Goal: Communication & Community: Answer question/provide support

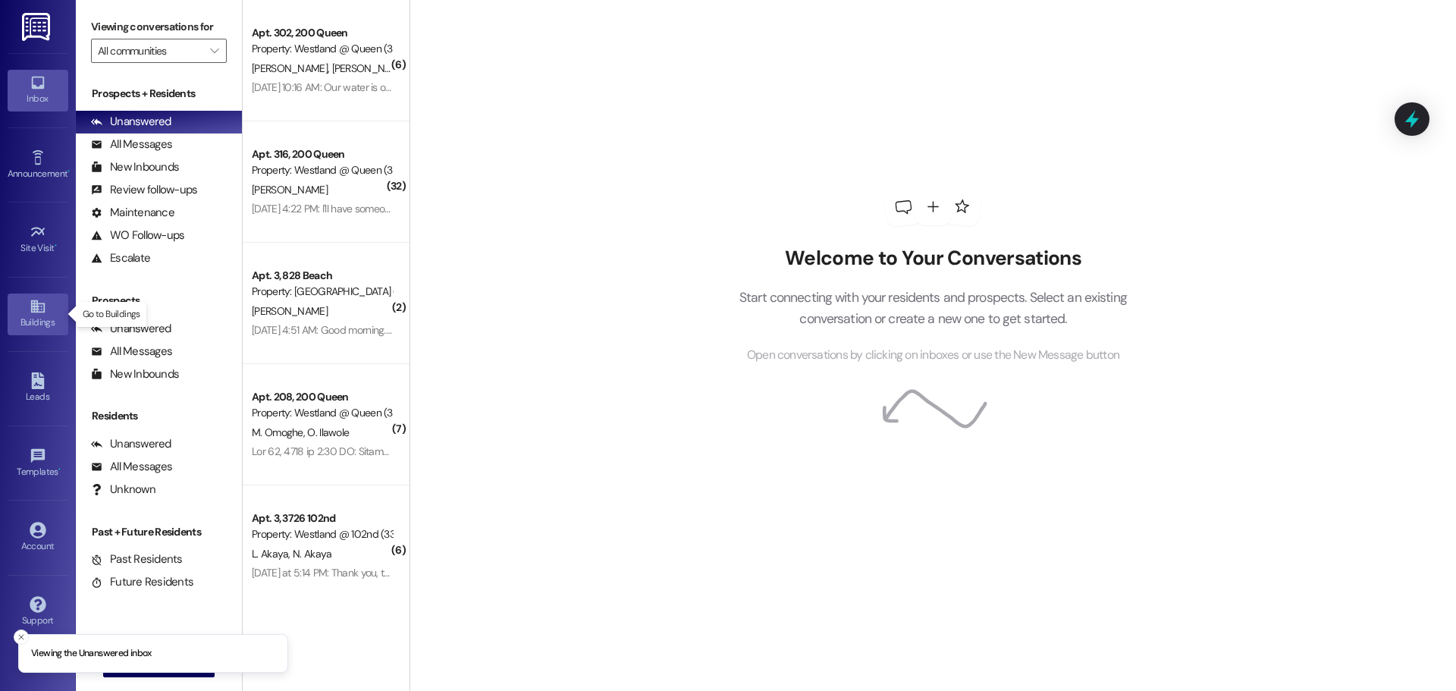
click at [30, 306] on icon at bounding box center [38, 306] width 17 height 17
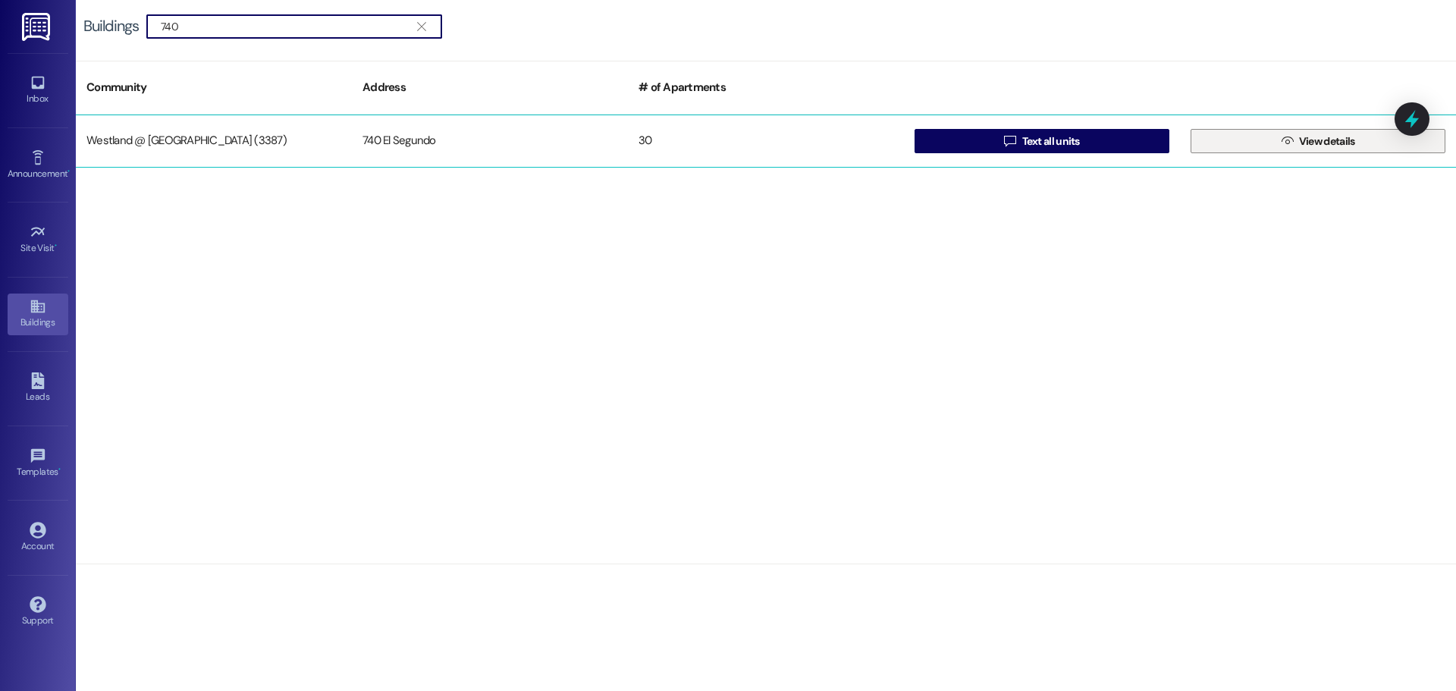
type input "740"
click at [1282, 143] on icon "" at bounding box center [1287, 141] width 11 height 12
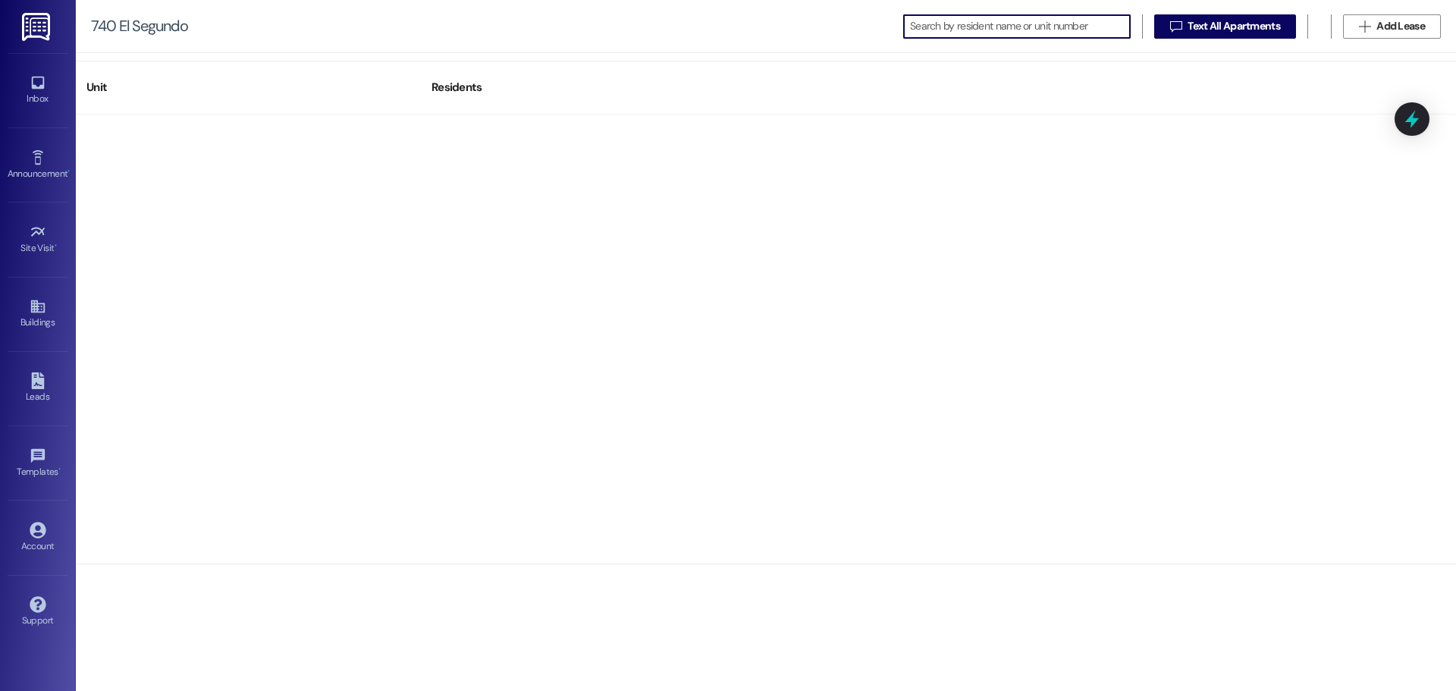
scroll to position [1144, 0]
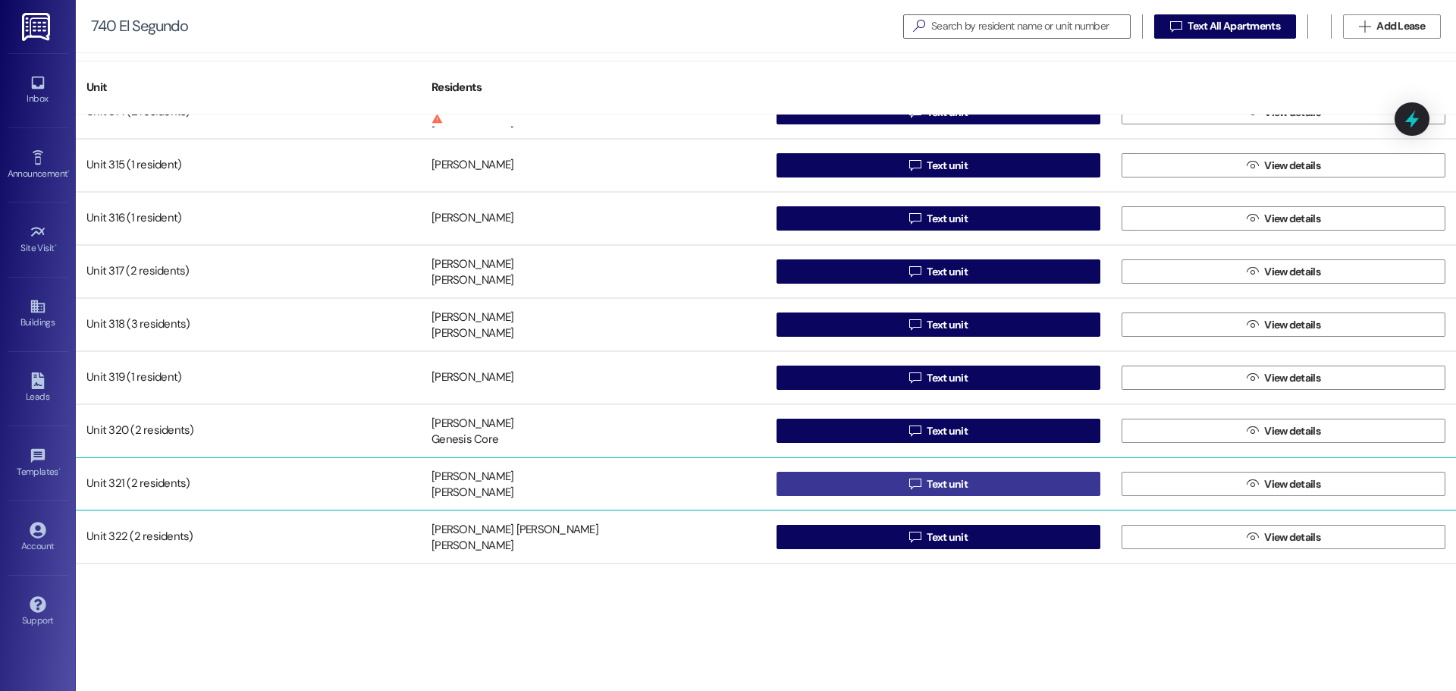
click at [997, 481] on button " Text unit" at bounding box center [939, 484] width 324 height 24
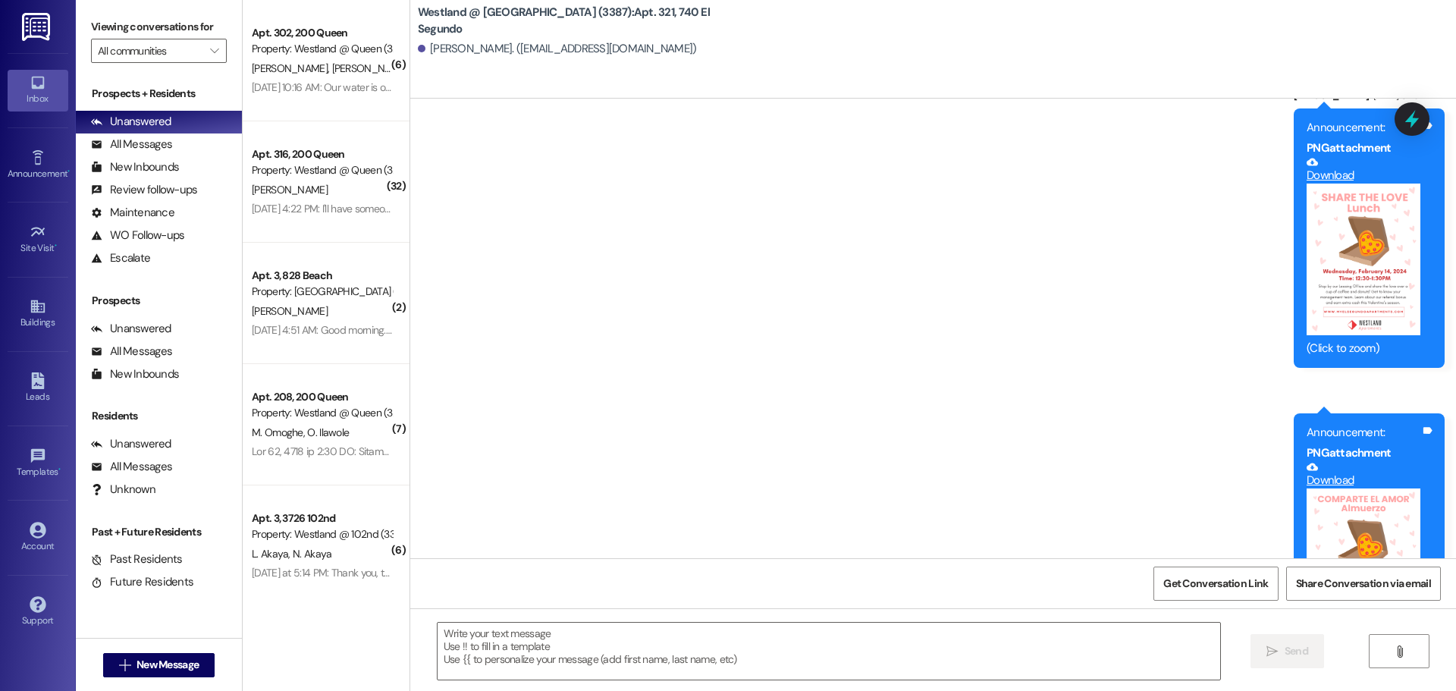
scroll to position [1025, 0]
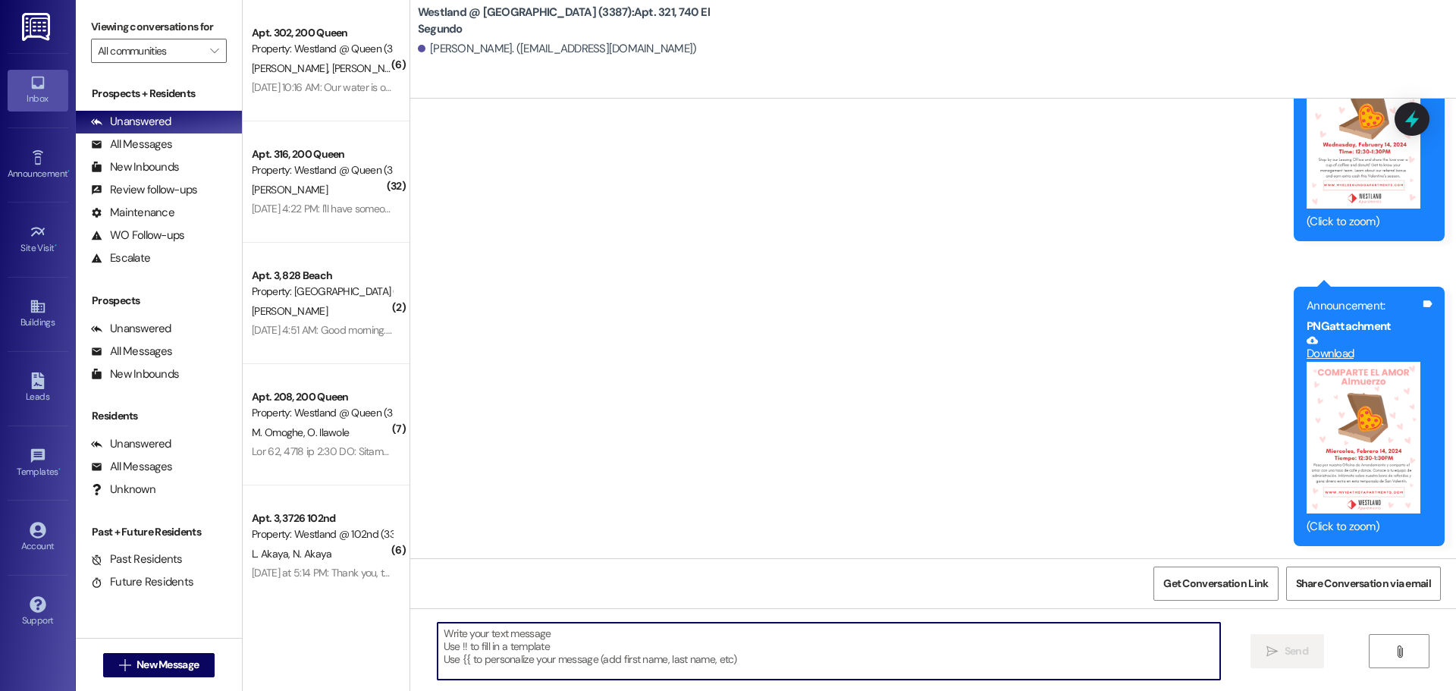
click at [622, 642] on textarea at bounding box center [829, 651] width 783 height 57
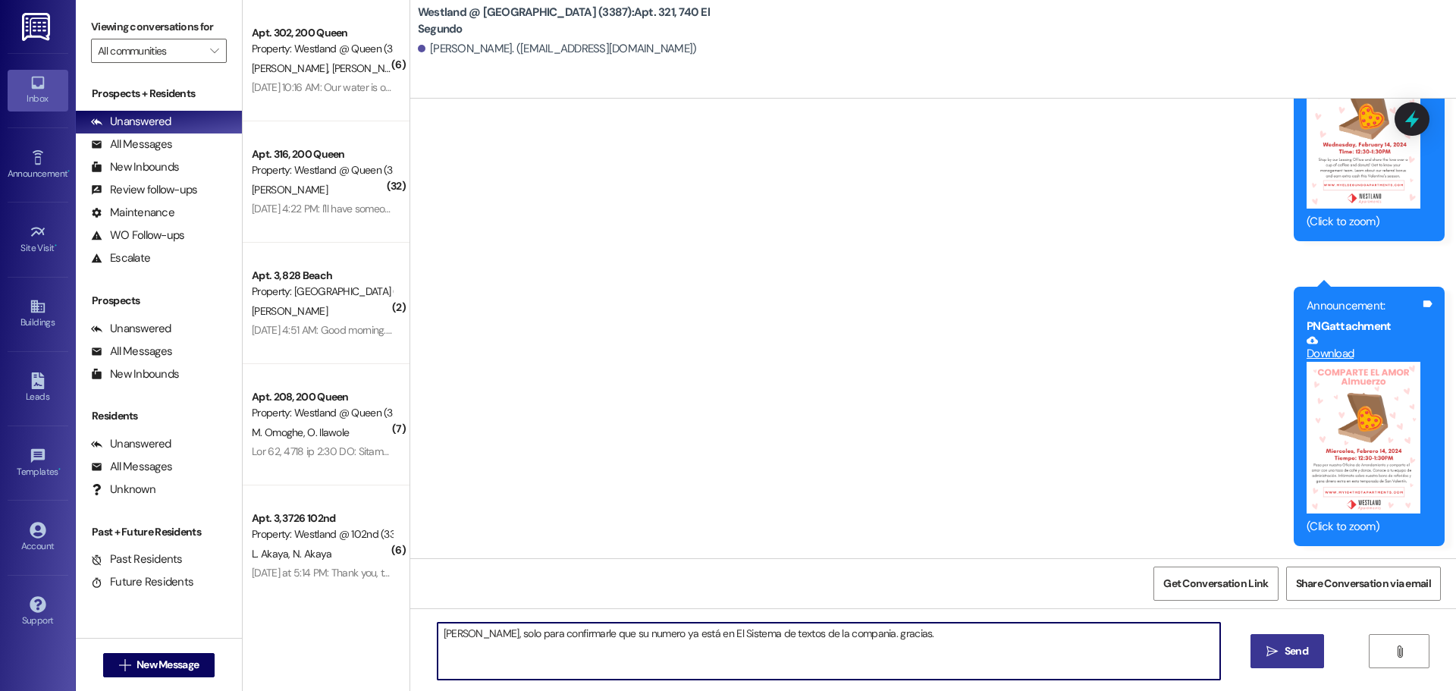
type textarea "[PERSON_NAME], solo para confirmarle que su numero ya está en El Sistema de tex…"
click at [1282, 647] on span "Send" at bounding box center [1297, 651] width 30 height 16
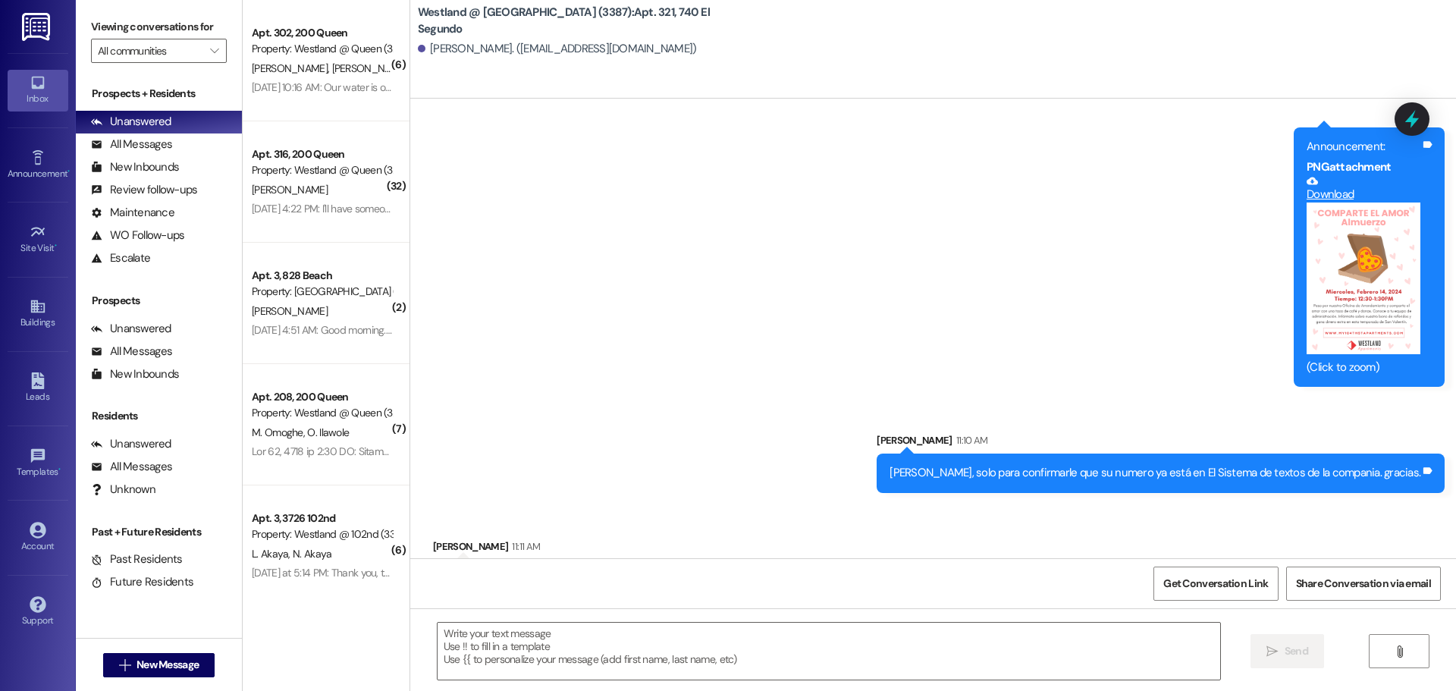
scroll to position [1236, 0]
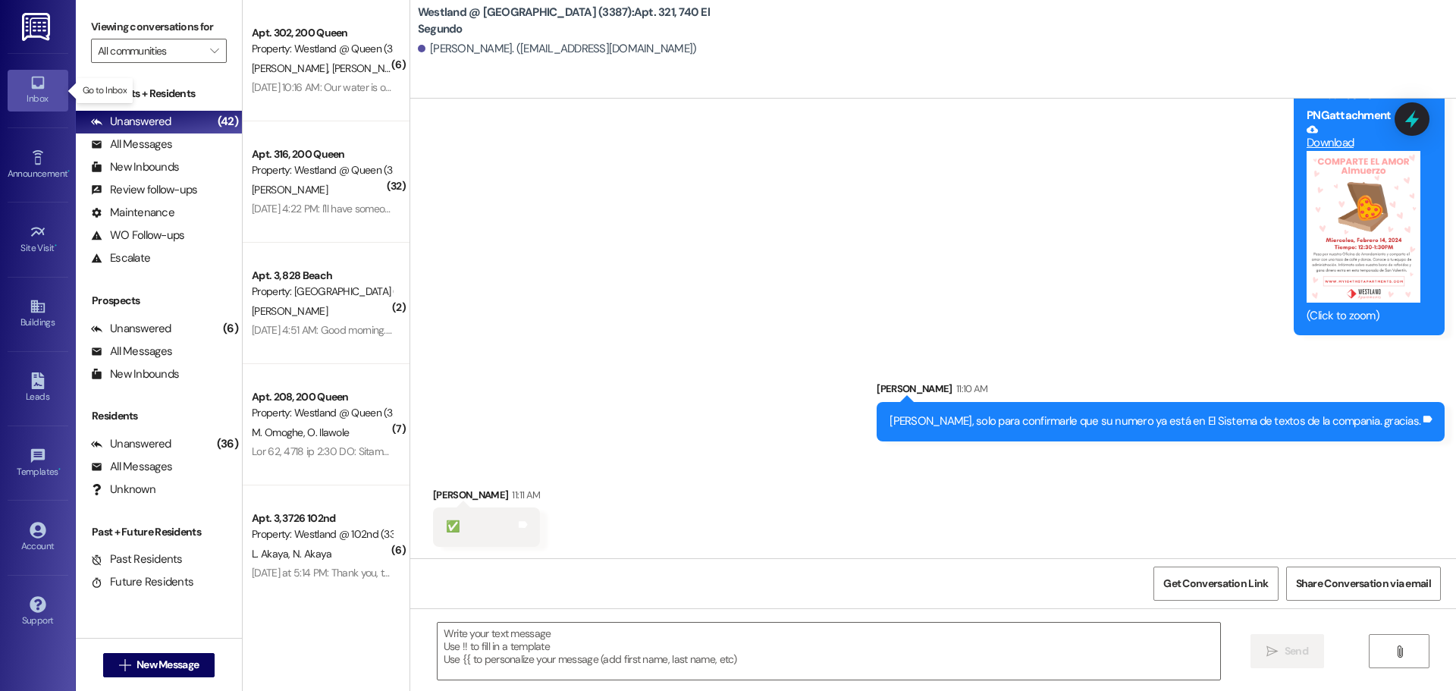
click at [33, 86] on icon at bounding box center [37, 83] width 13 height 13
click at [479, 526] on div "✅ Tags and notes" at bounding box center [486, 526] width 107 height 39
click at [519, 524] on icon at bounding box center [523, 525] width 9 height 7
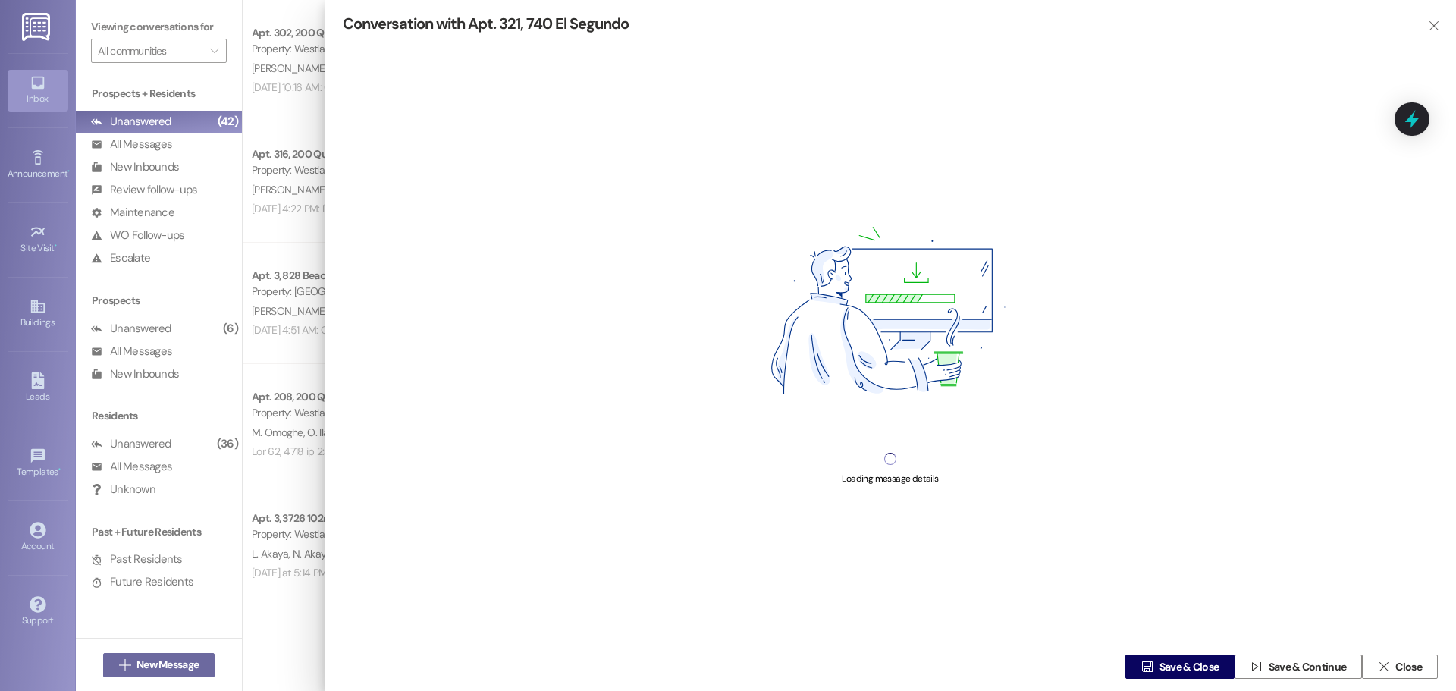
click at [511, 524] on div "Loading message details" at bounding box center [890, 332] width 1095 height 589
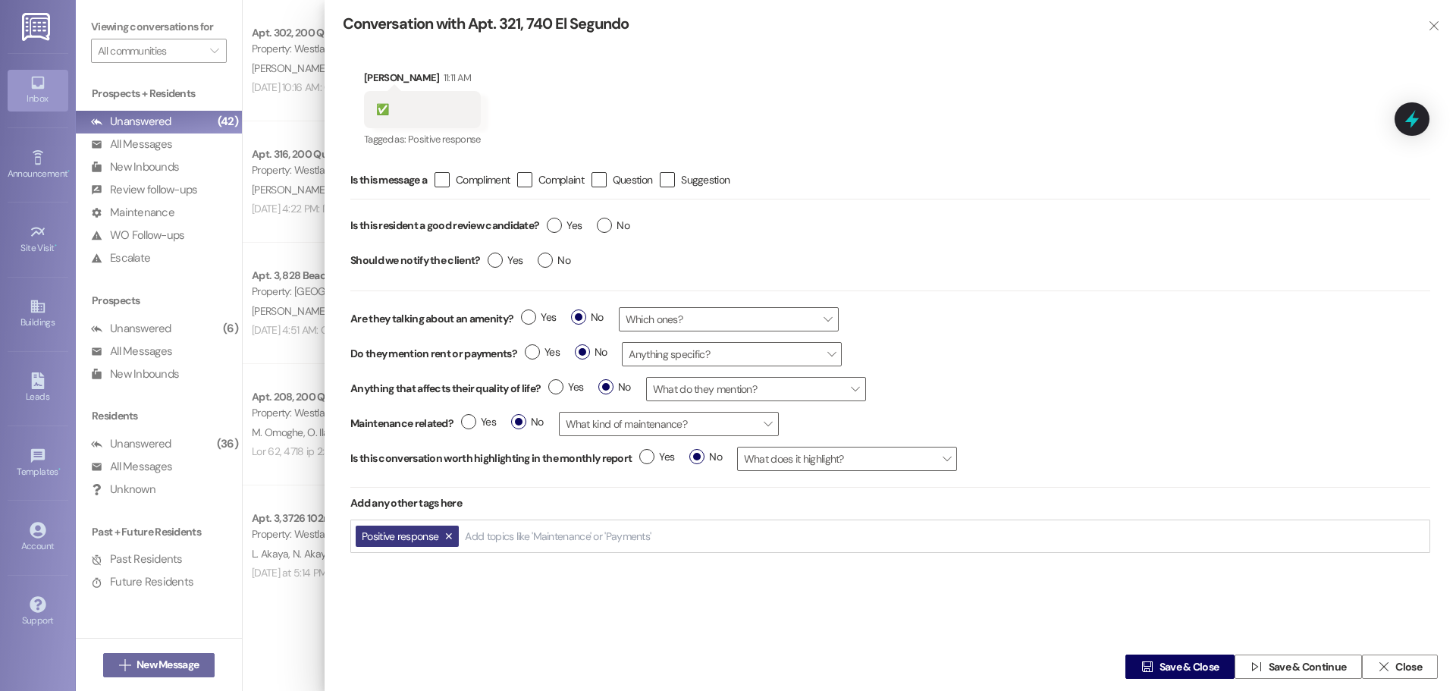
scroll to position [8, 0]
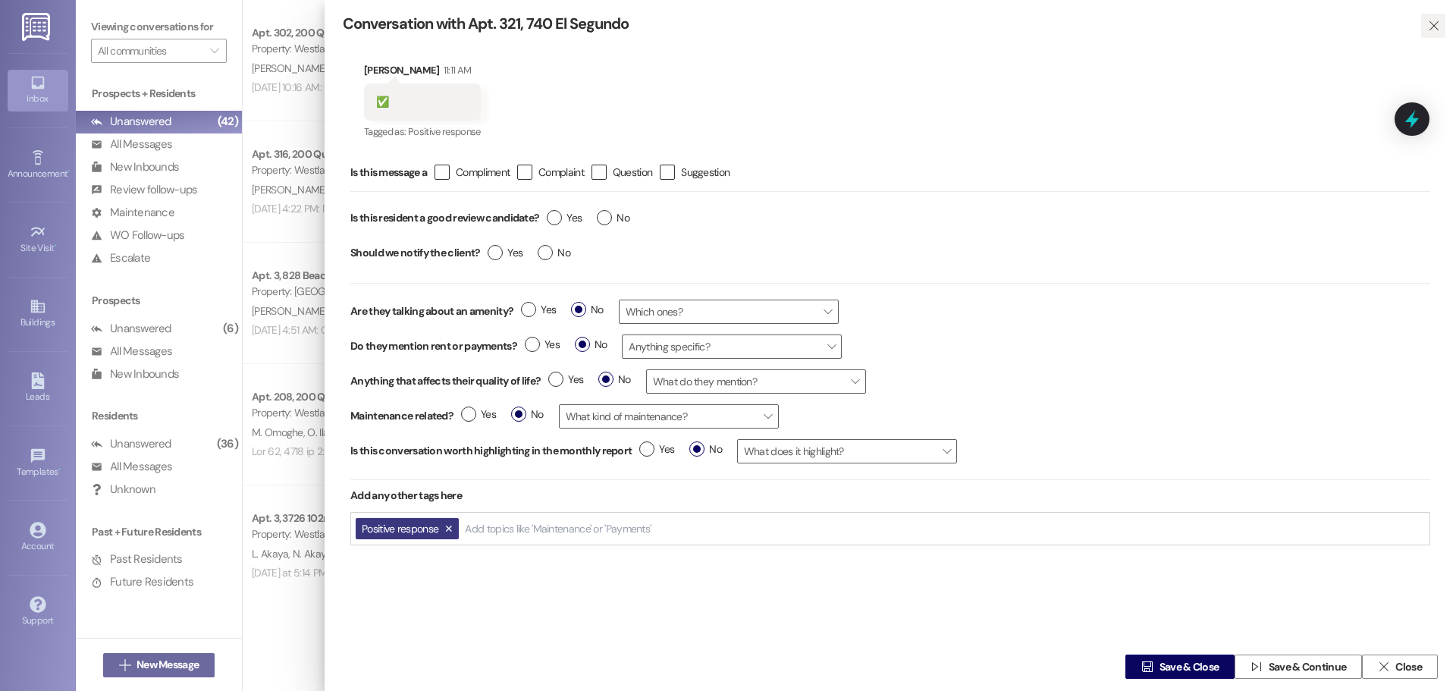
click at [1431, 29] on icon "" at bounding box center [1433, 26] width 11 height 12
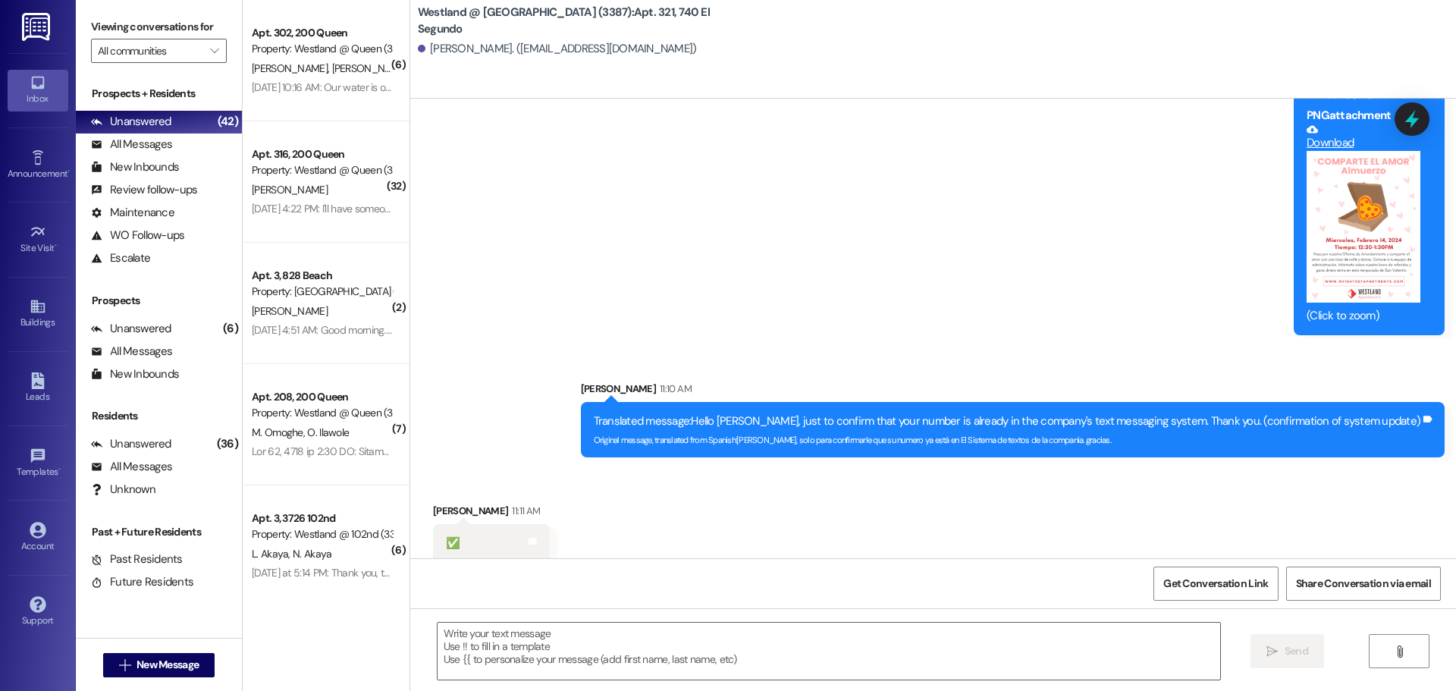
scroll to position [1275, 0]
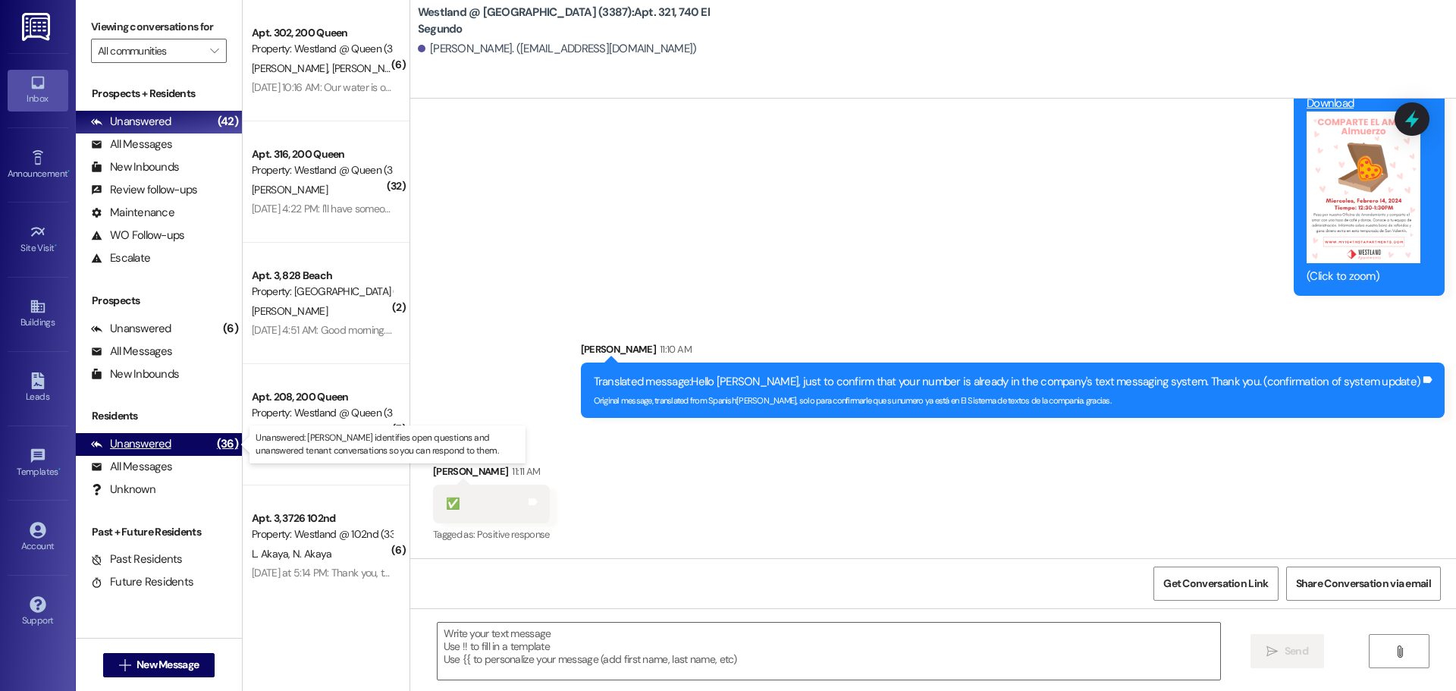
click at [151, 447] on div "Unanswered" at bounding box center [131, 444] width 80 height 16
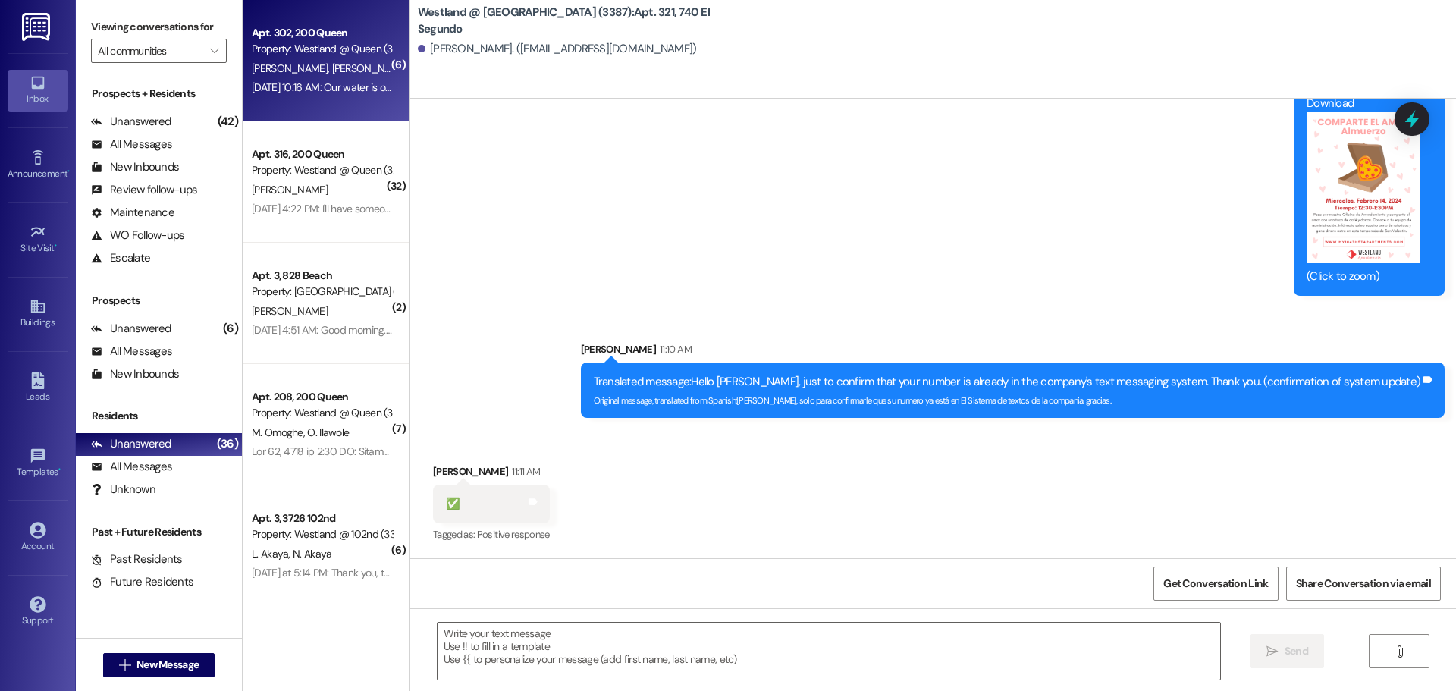
click at [339, 71] on div "[PERSON_NAME] [PERSON_NAME]" at bounding box center [321, 68] width 143 height 19
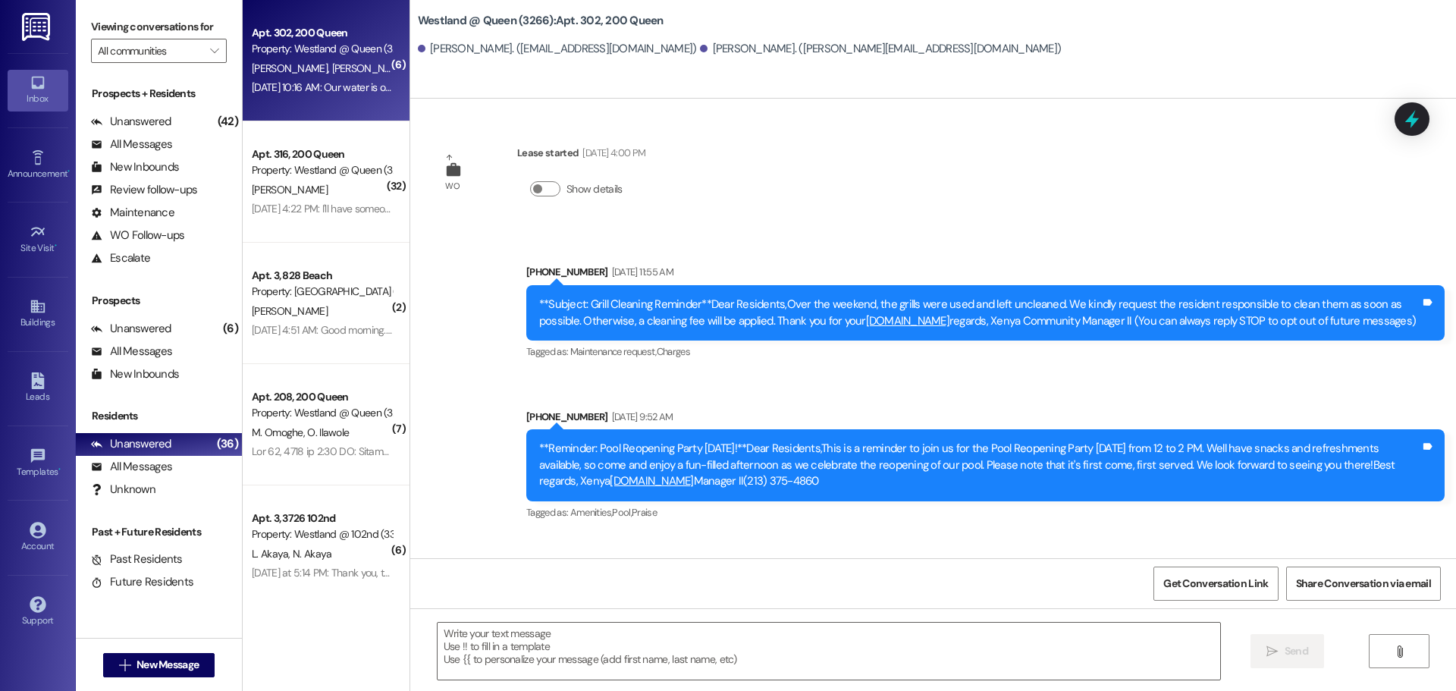
scroll to position [19811, 0]
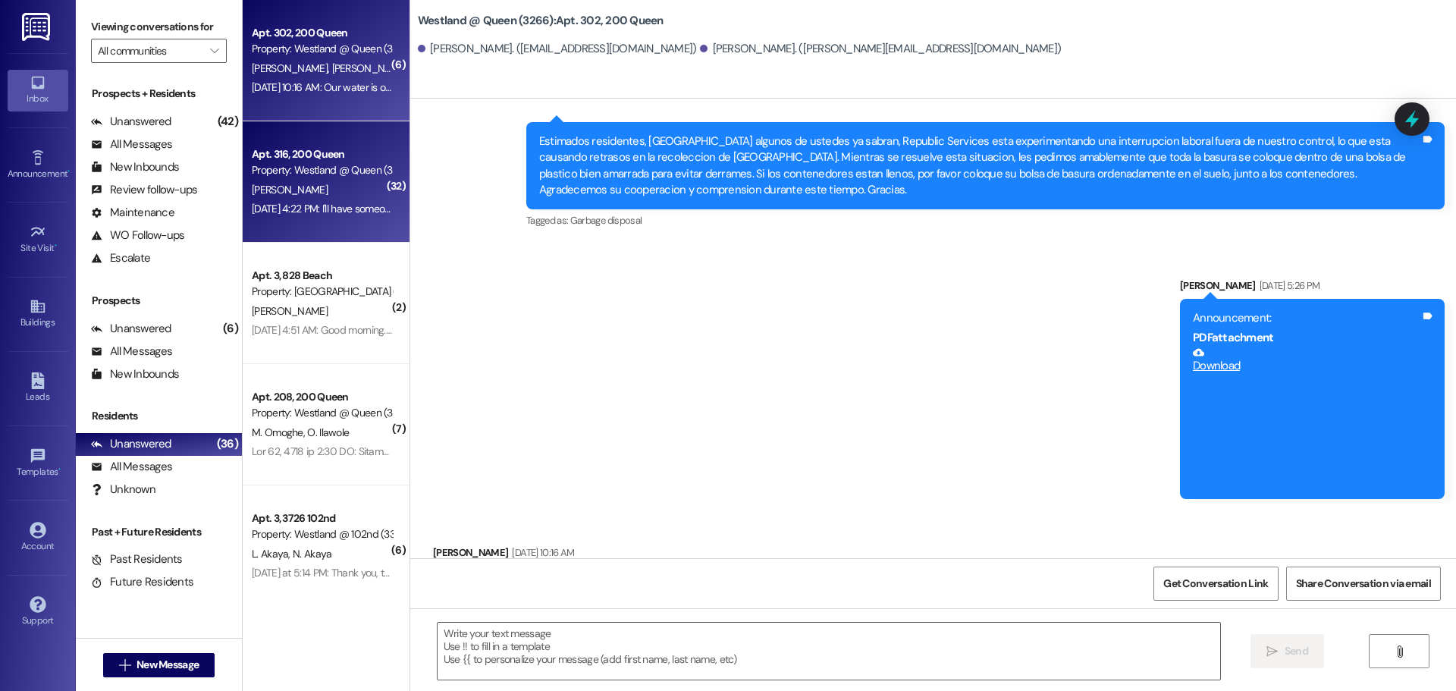
click at [297, 157] on div "Apt. 316, 200 Queen" at bounding box center [322, 154] width 140 height 16
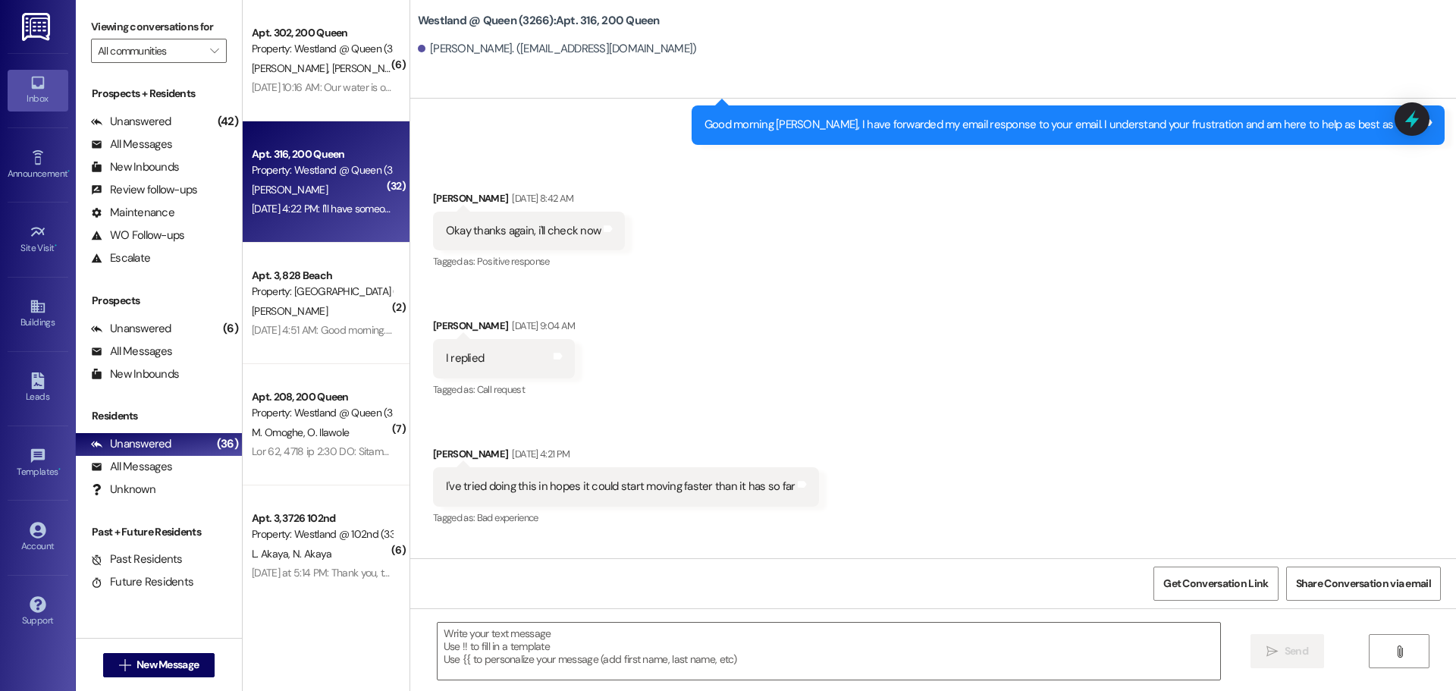
scroll to position [17495, 0]
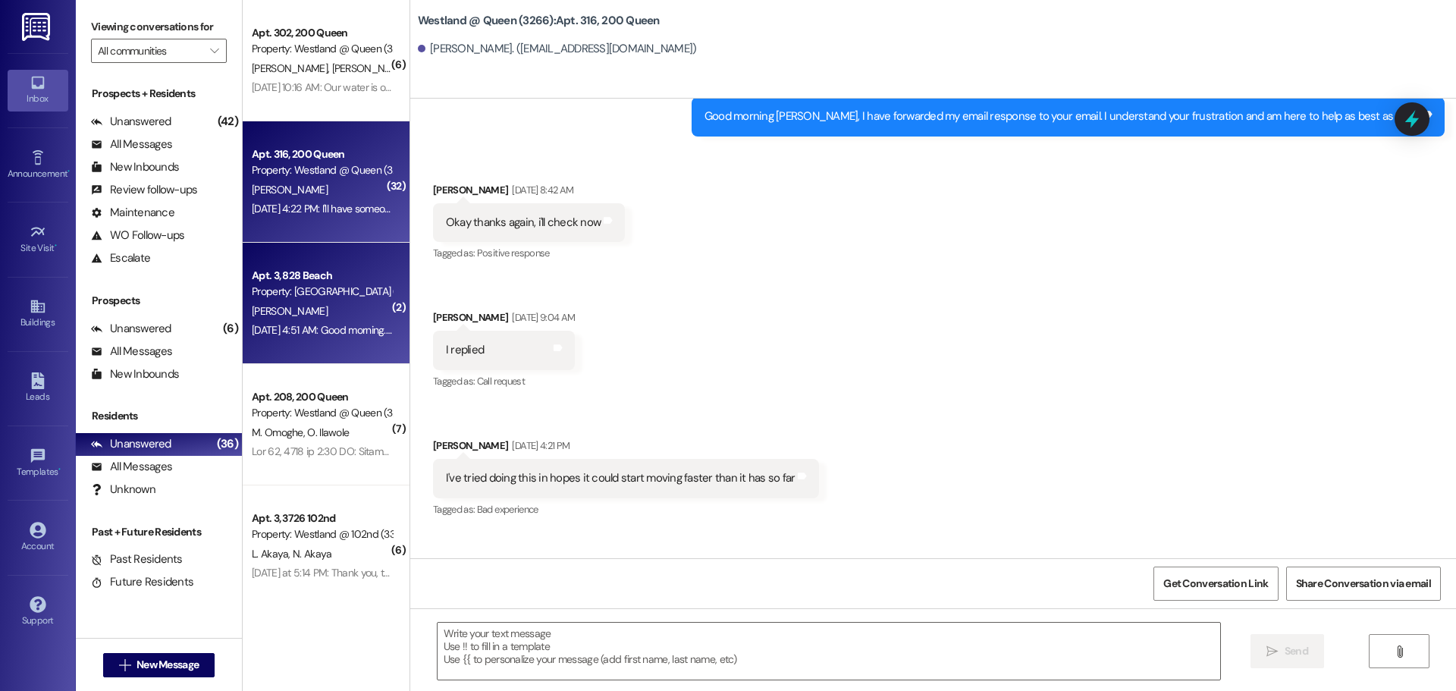
click at [322, 300] on div "Apt. 3, 828 Beach Property: [GEOGRAPHIC_DATA] ([STREET_ADDRESS]) (3280)" at bounding box center [321, 284] width 143 height 36
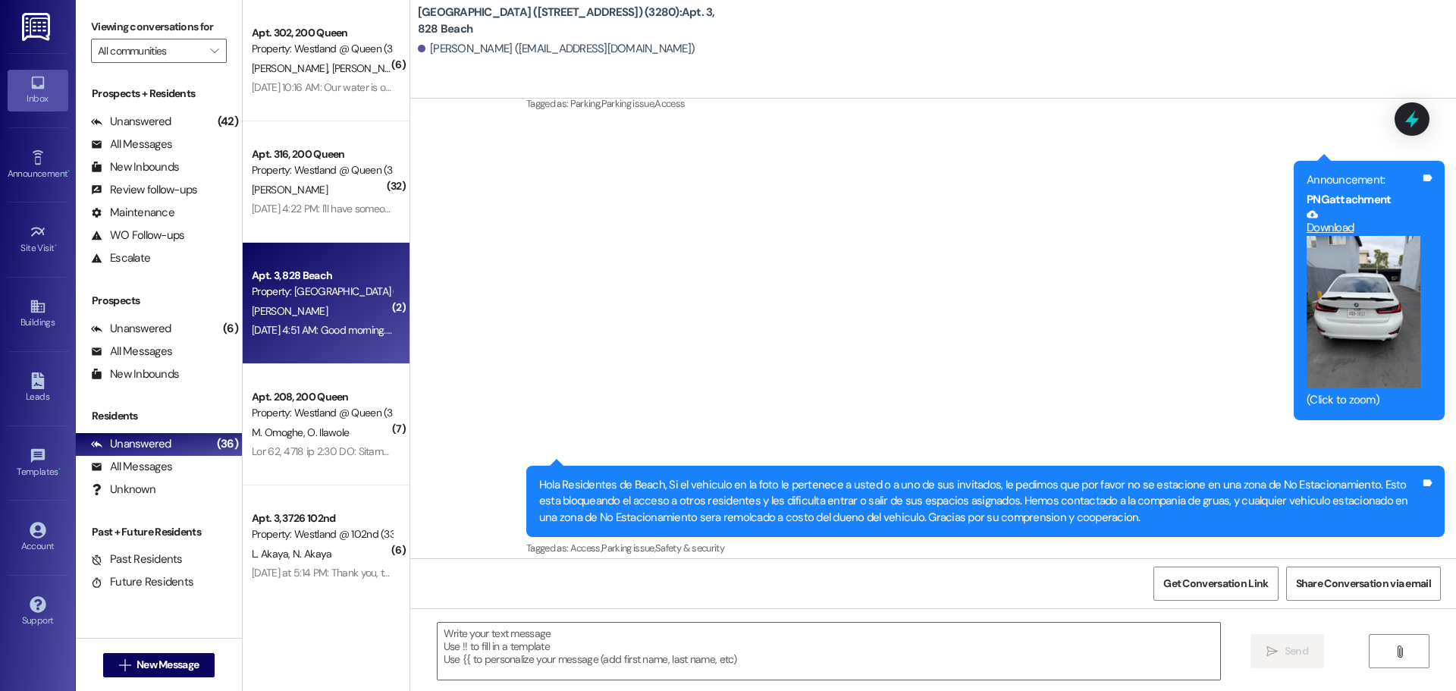
scroll to position [6064, 0]
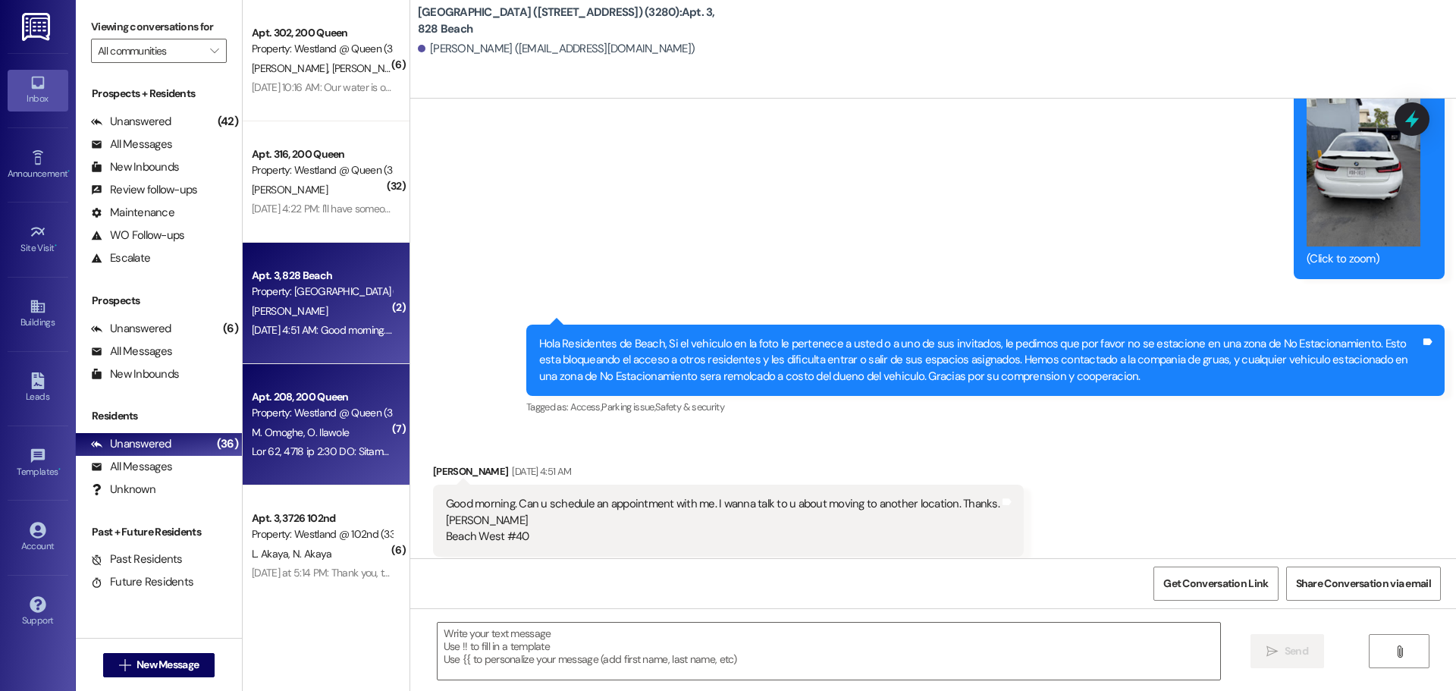
click at [328, 432] on span "O. Ilawole" at bounding box center [328, 433] width 42 height 14
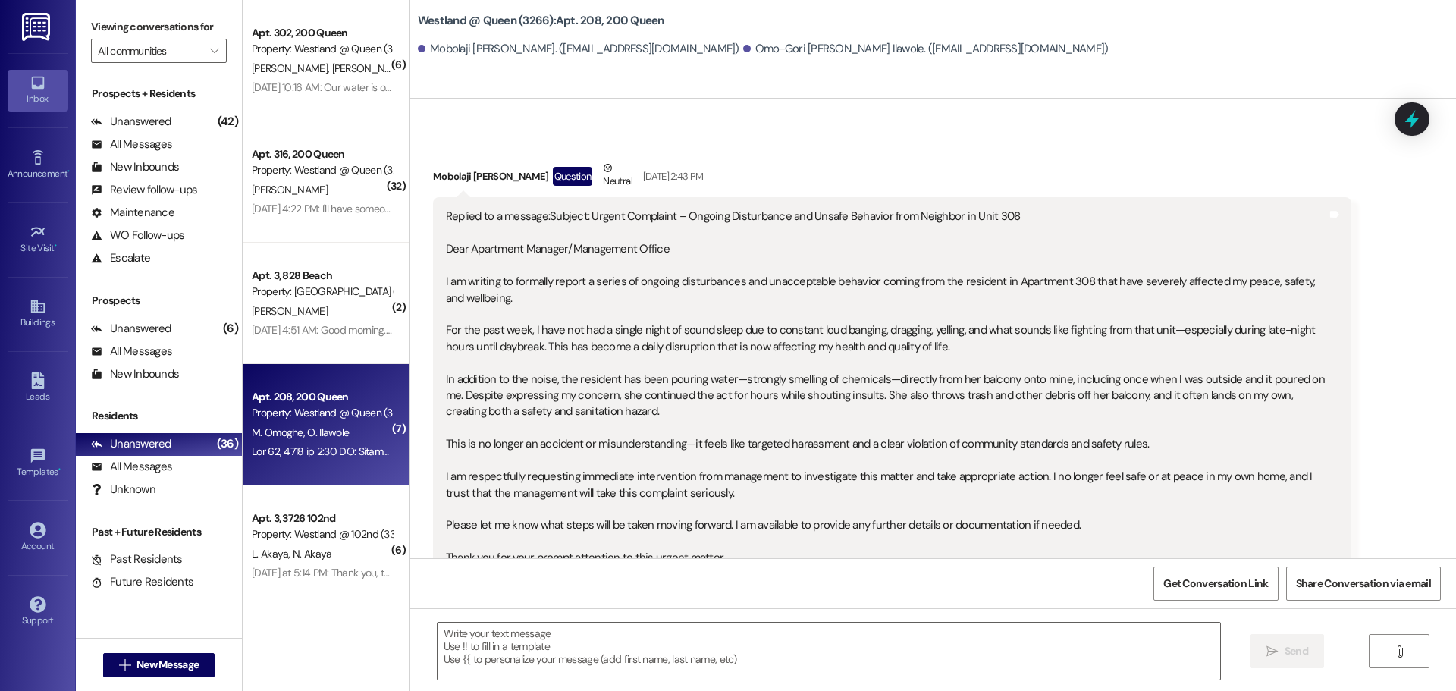
scroll to position [23882, 0]
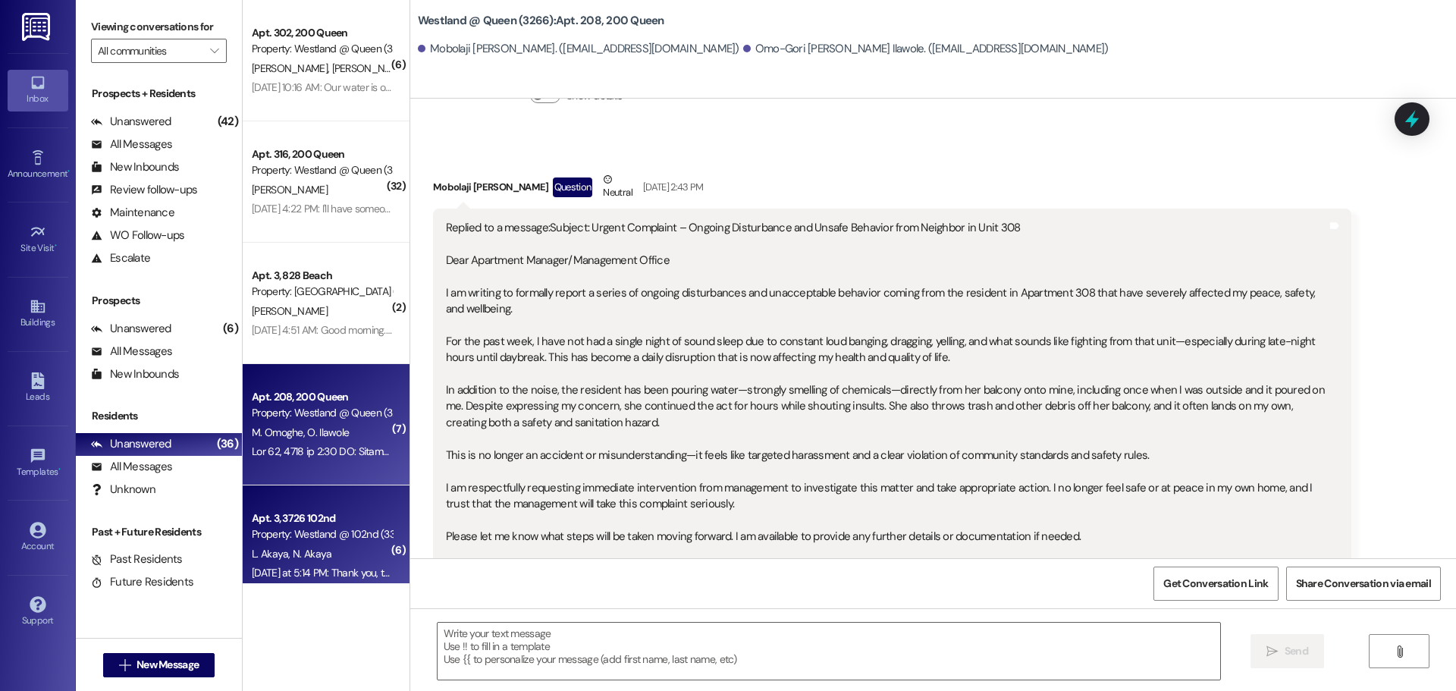
click at [293, 547] on span "N. Akaya" at bounding box center [312, 554] width 39 height 14
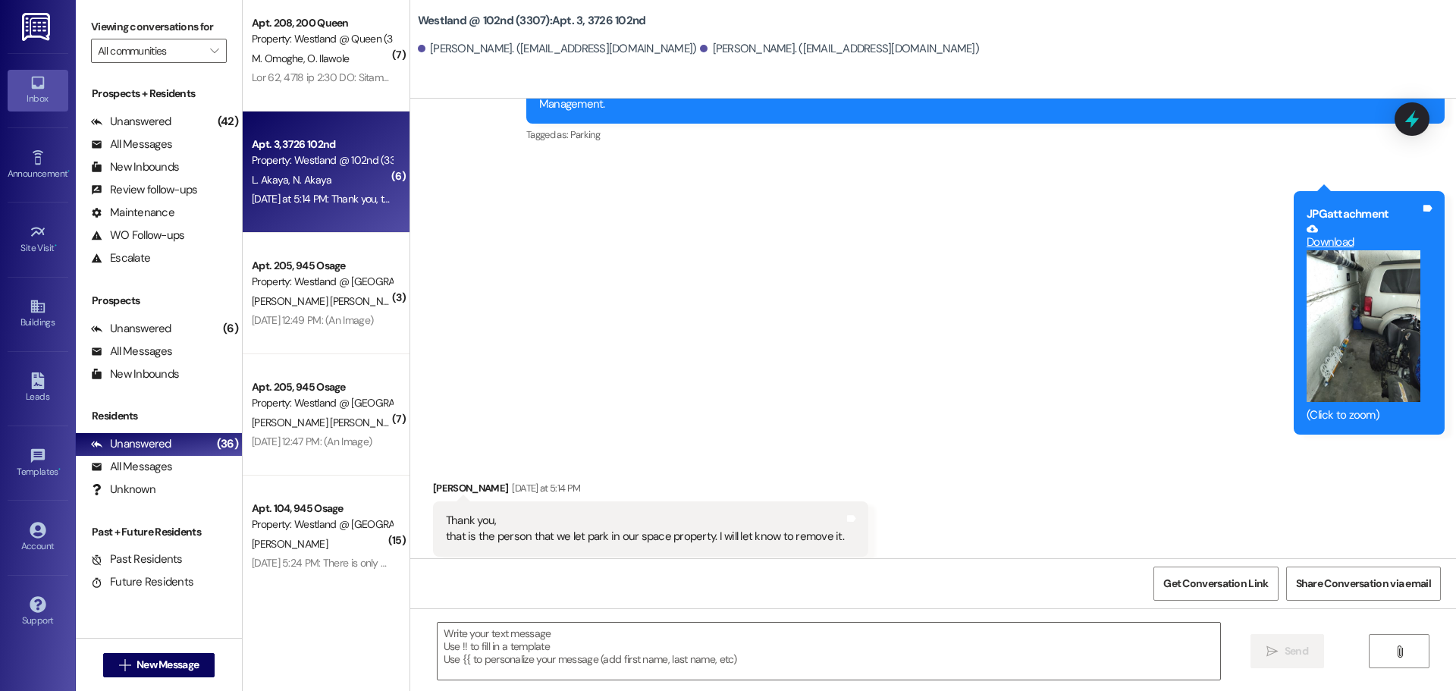
scroll to position [399, 0]
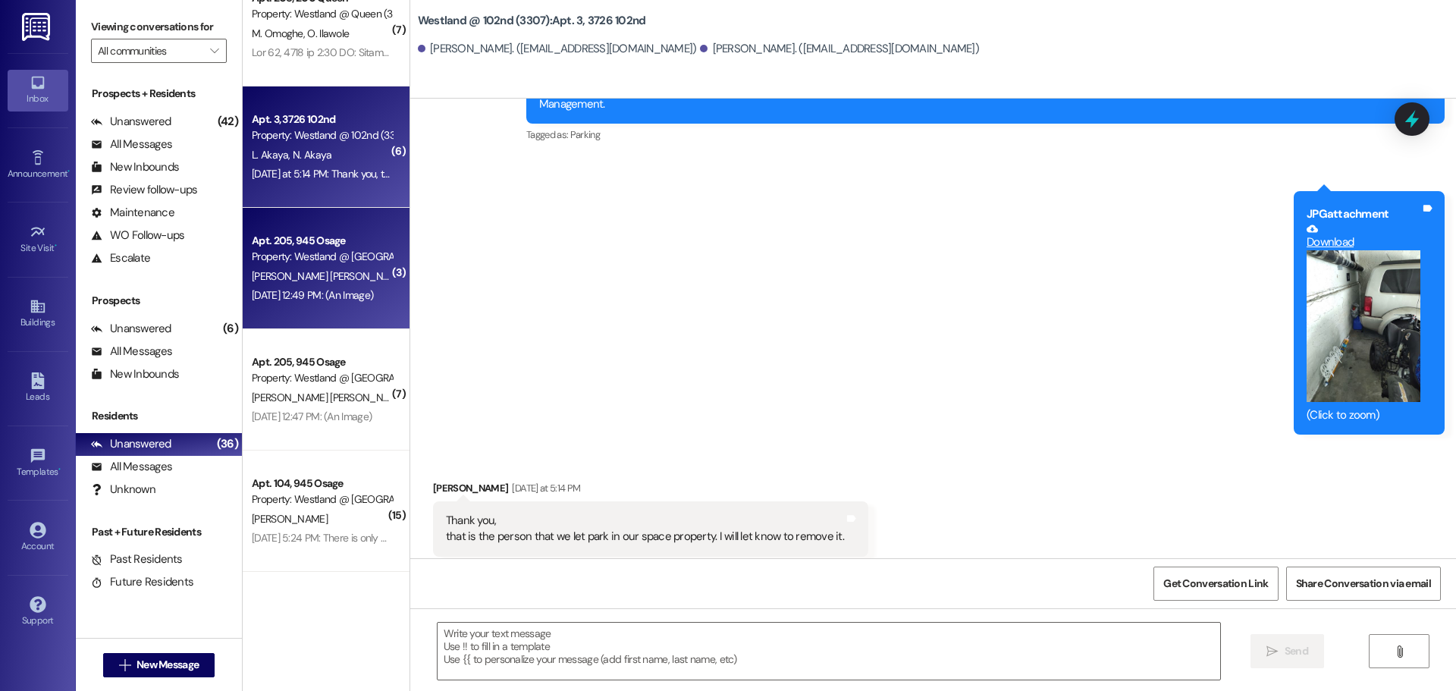
click at [304, 270] on span "[PERSON_NAME] [PERSON_NAME]" at bounding box center [329, 276] width 154 height 14
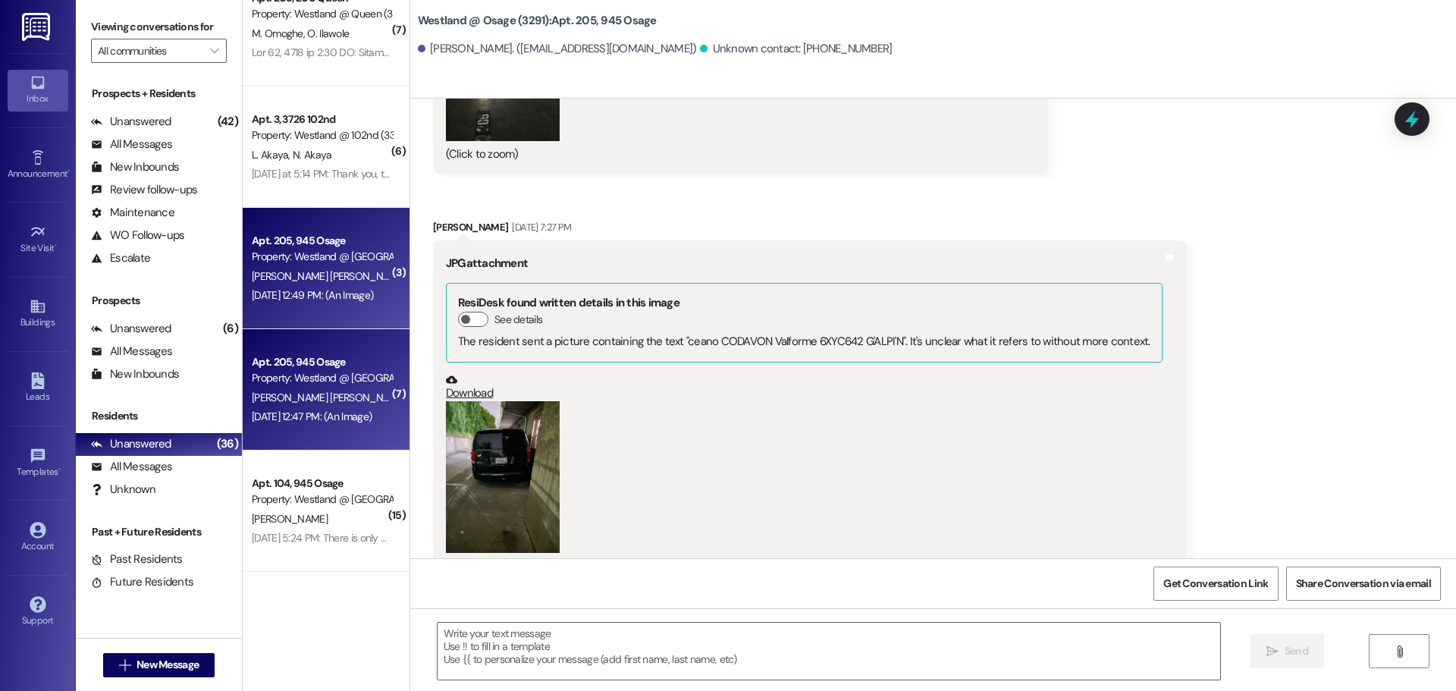
scroll to position [10604, 0]
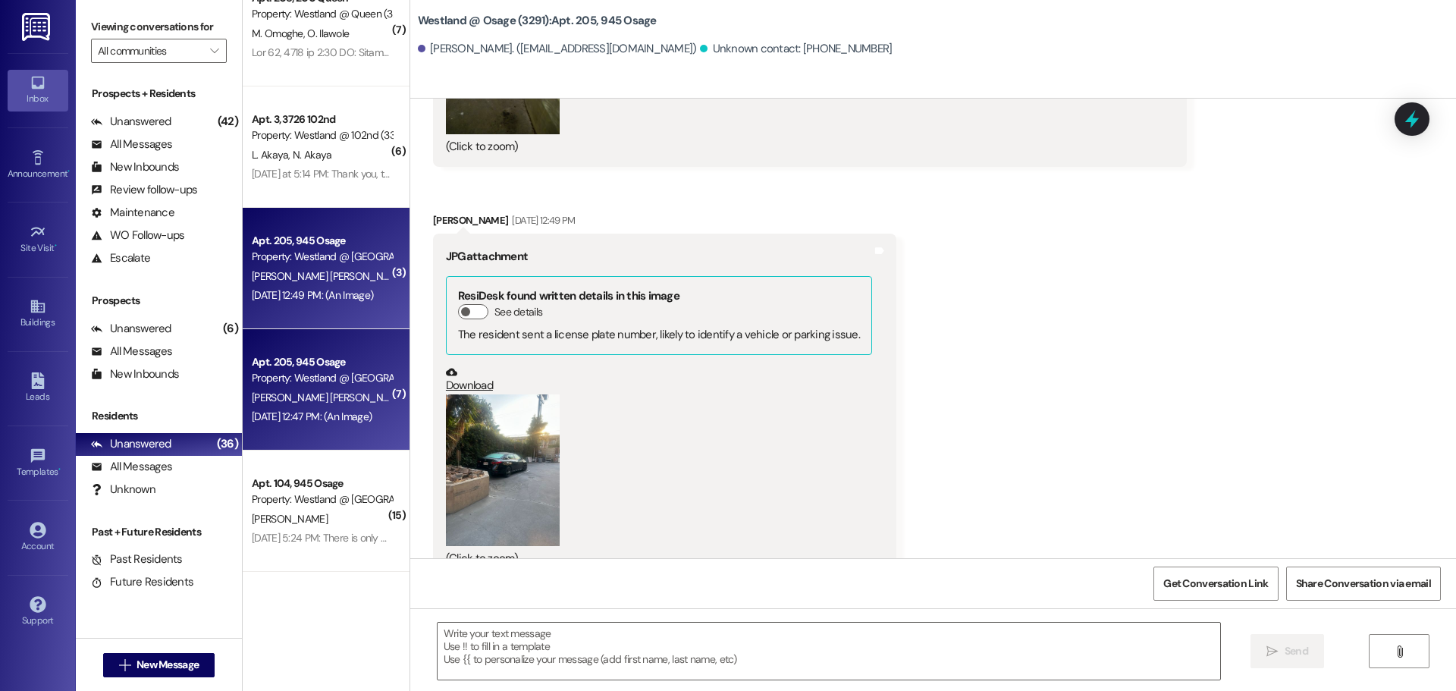
click at [300, 361] on div "Apt. 205, 945 Osage" at bounding box center [322, 362] width 140 height 16
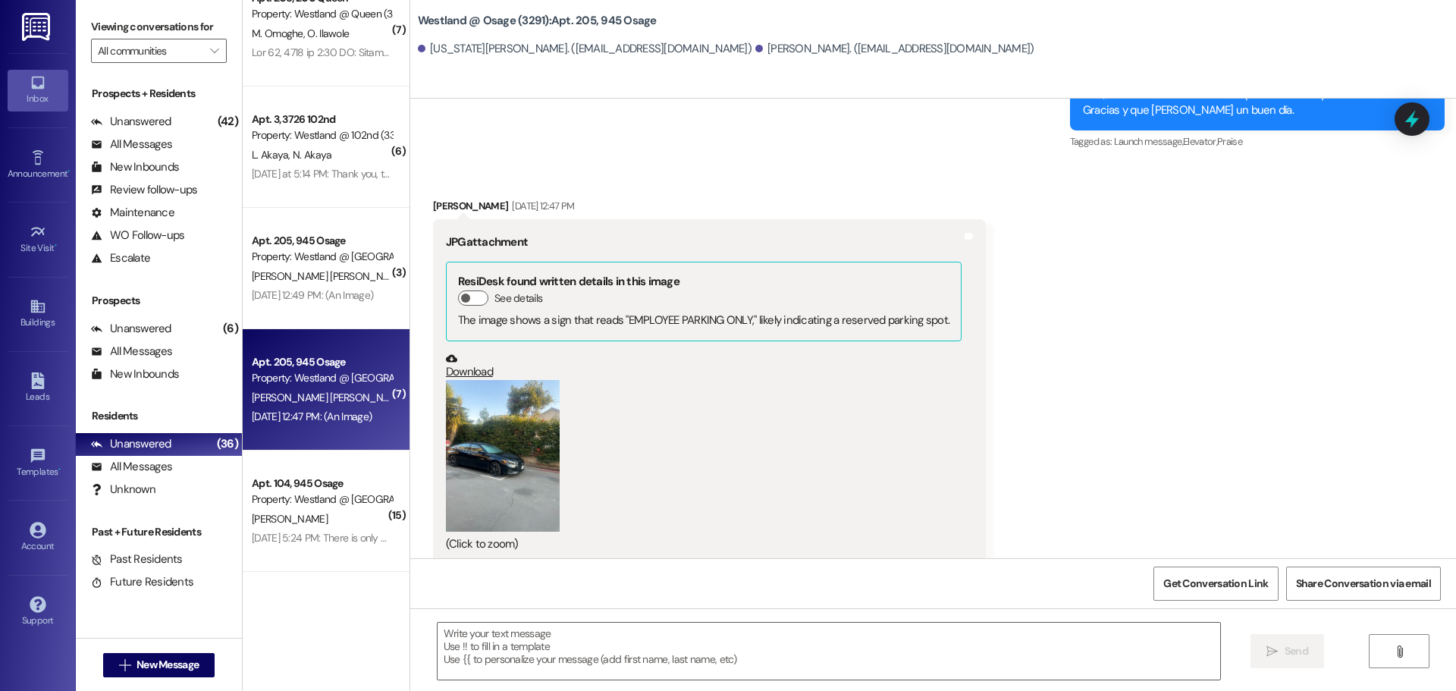
scroll to position [2492, 0]
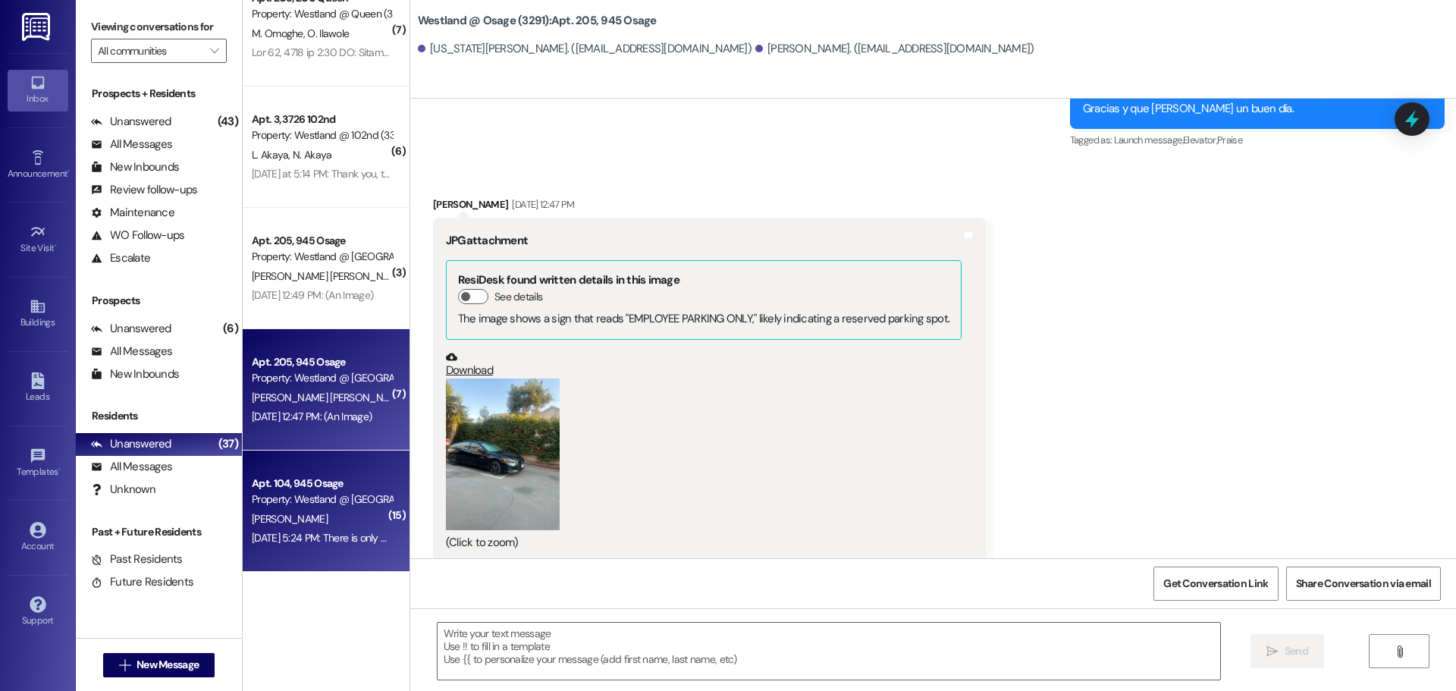
click at [306, 503] on div "Property: Westland @ [GEOGRAPHIC_DATA] (3291)" at bounding box center [322, 500] width 140 height 16
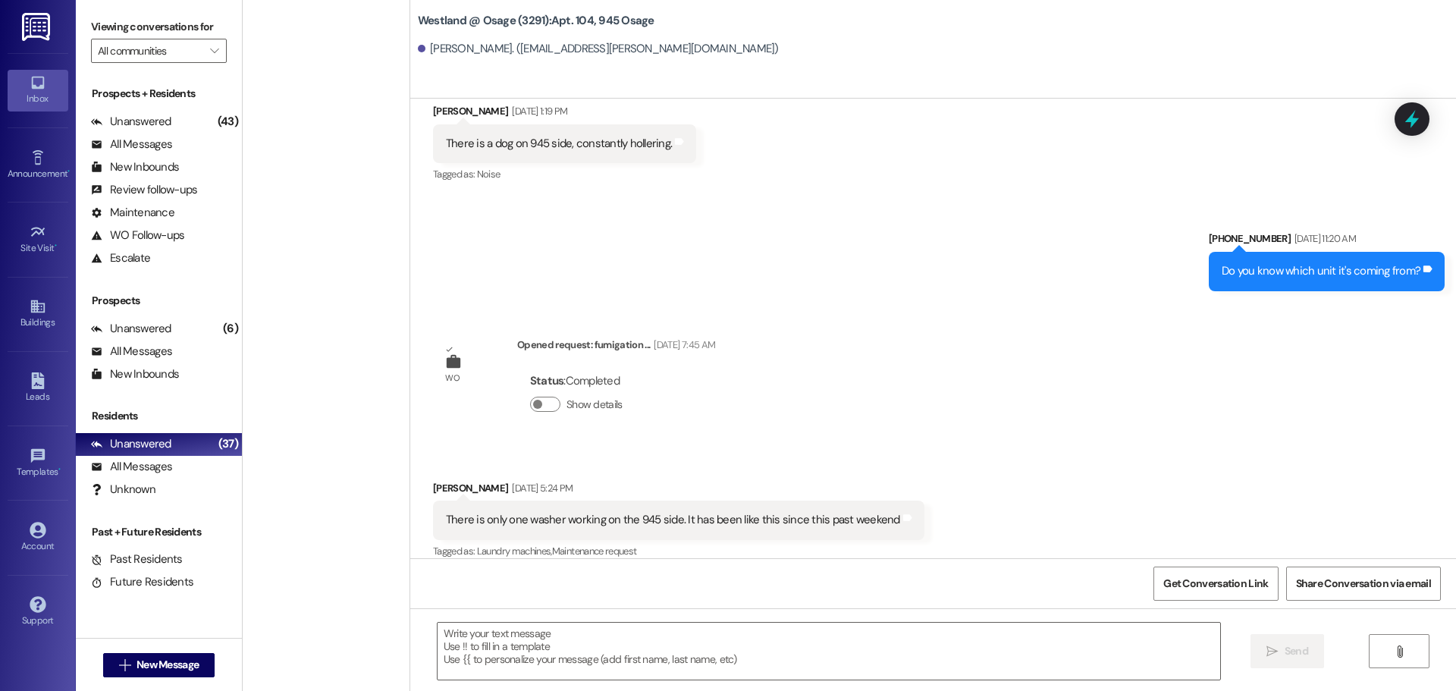
scroll to position [0, 0]
